Goal: Transaction & Acquisition: Purchase product/service

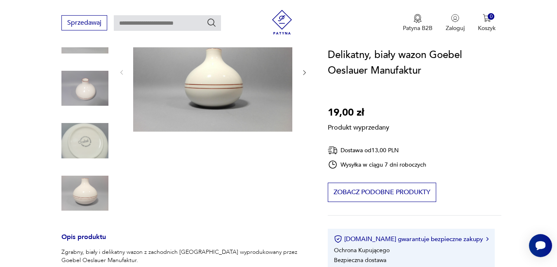
click at [82, 142] on div "Produkt wyprzedany Opis produktu Zgrabny, biały i delikatny wazon z zachodnich …" at bounding box center [184, 260] width 246 height 497
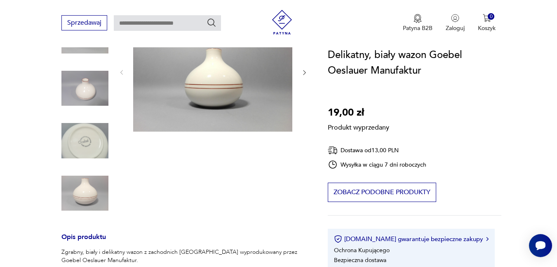
click at [82, 143] on div "Produkt wyprzedany Opis produktu Zgrabny, biały i delikatny wazon z zachodnich …" at bounding box center [184, 260] width 246 height 497
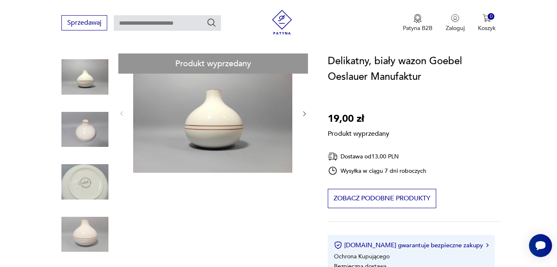
scroll to position [41, 0]
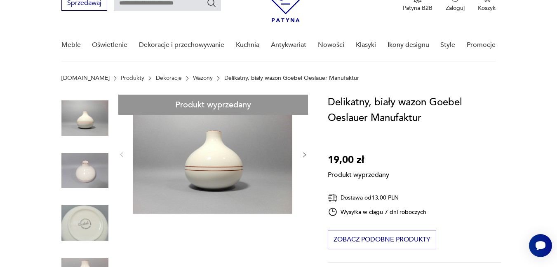
drag, startPoint x: 180, startPoint y: 108, endPoint x: 176, endPoint y: 112, distance: 5.3
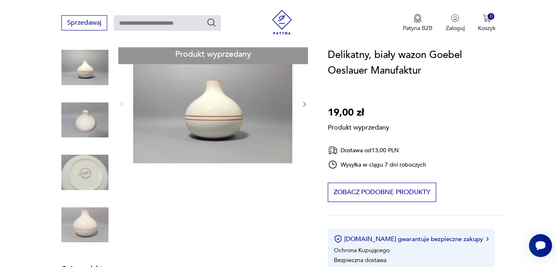
scroll to position [82, 0]
